Goal: Transaction & Acquisition: Purchase product/service

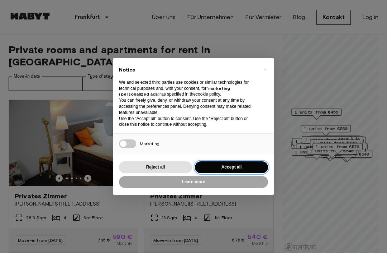
click at [242, 166] on button "Accept all" at bounding box center [231, 167] width 73 height 12
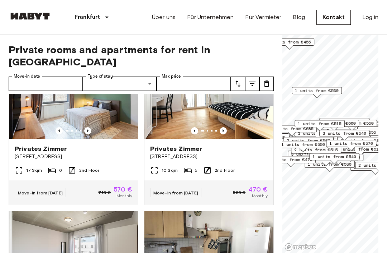
scroll to position [682, 0]
click at [234, 102] on img at bounding box center [209, 95] width 129 height 86
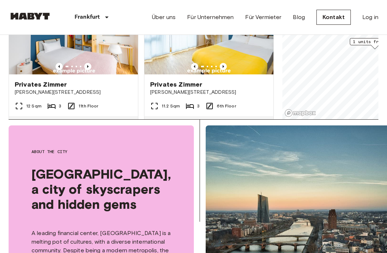
scroll to position [123, 0]
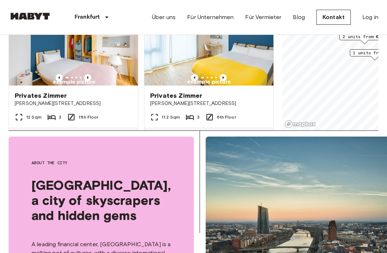
click at [243, 99] on div "Privates Zimmer [STREET_ADDRESS]" at bounding box center [209, 98] width 129 height 27
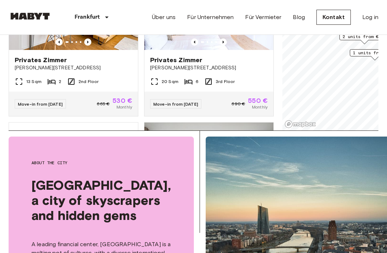
scroll to position [2075, 0]
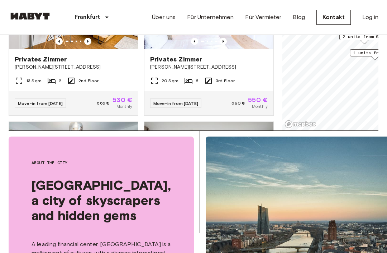
click at [37, 64] on span "[PERSON_NAME][STREET_ADDRESS]" at bounding box center [74, 67] width 118 height 7
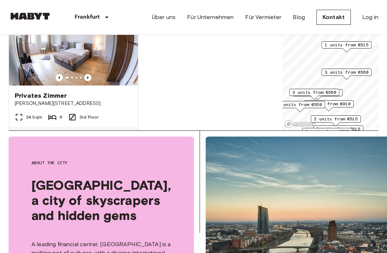
scroll to position [2180, 0]
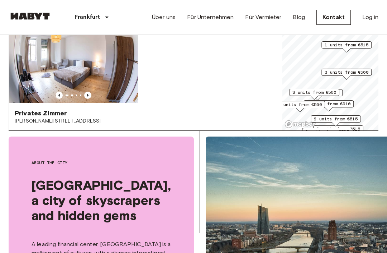
click at [101, 60] on img at bounding box center [73, 60] width 129 height 86
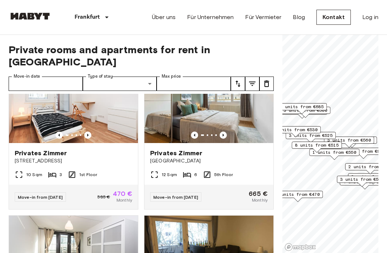
click at [167, 17] on link "Über uns" at bounding box center [164, 17] width 24 height 9
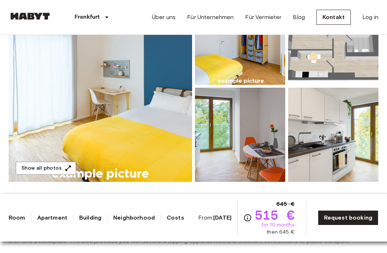
scroll to position [104, 0]
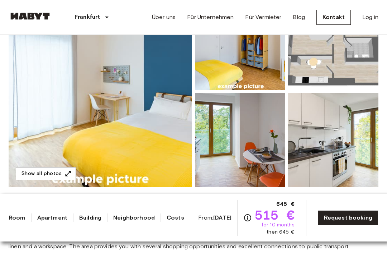
click at [152, 111] on img at bounding box center [101, 91] width 184 height 191
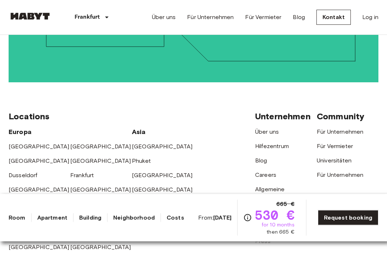
scroll to position [1765, 0]
